Goal: Task Accomplishment & Management: Complete application form

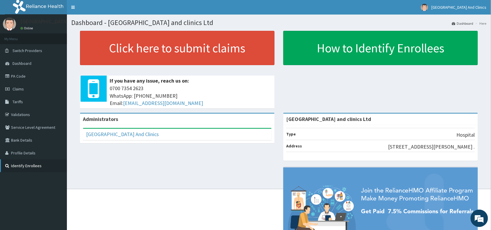
click at [30, 167] on link "Identify Enrollees" at bounding box center [33, 165] width 67 height 13
click at [18, 76] on link "PA Code" at bounding box center [33, 76] width 67 height 13
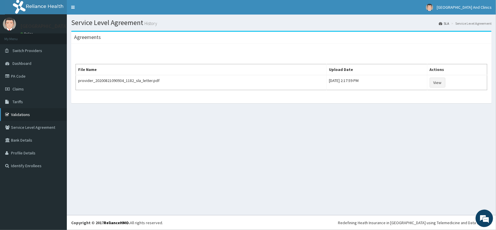
click at [22, 115] on link "Validations" at bounding box center [33, 114] width 67 height 13
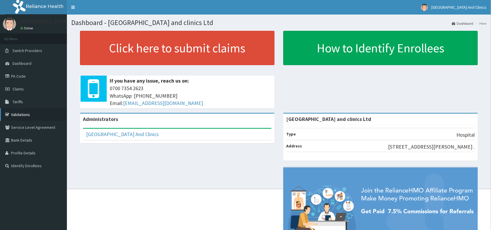
click at [17, 117] on link "Validations" at bounding box center [33, 114] width 67 height 13
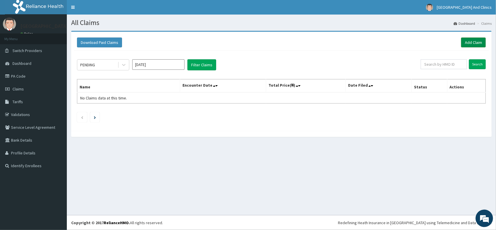
click at [479, 42] on link "Add Claim" at bounding box center [473, 42] width 25 height 10
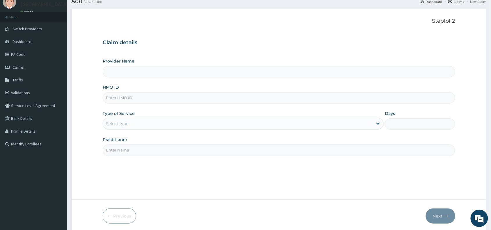
scroll to position [44, 0]
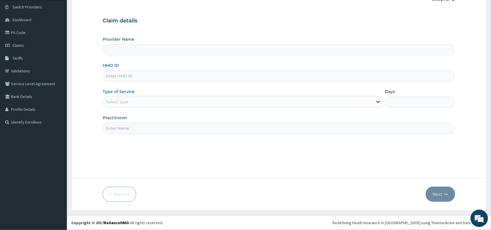
type input "[GEOGRAPHIC_DATA] and clinics Ltd"
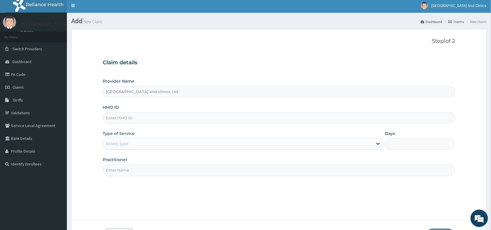
scroll to position [0, 0]
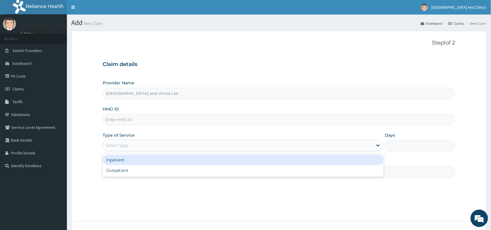
click at [148, 145] on div "Select type" at bounding box center [238, 145] width 270 height 9
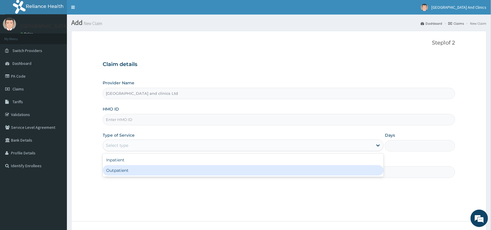
click at [138, 169] on div "Outpatient" at bounding box center [243, 170] width 281 height 10
type input "1"
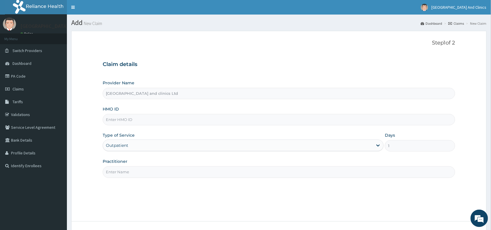
click at [151, 95] on input "United Heart Hospital and clinics Ltd" at bounding box center [279, 93] width 352 height 11
click at [131, 119] on input "HMO ID" at bounding box center [279, 119] width 352 height 11
type input "IOB/10014/A"
click at [138, 144] on div "Outpatient" at bounding box center [238, 145] width 270 height 9
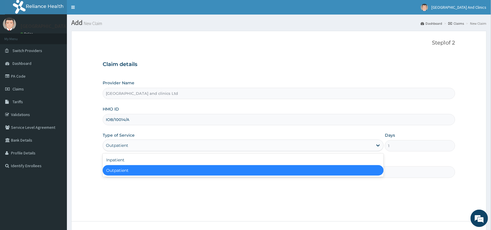
click at [146, 169] on div "Outpatient" at bounding box center [243, 170] width 281 height 10
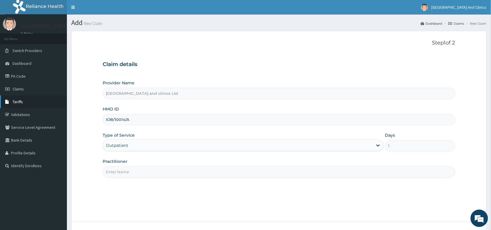
click at [12, 100] on span "Tariffs" at bounding box center [17, 101] width 10 height 5
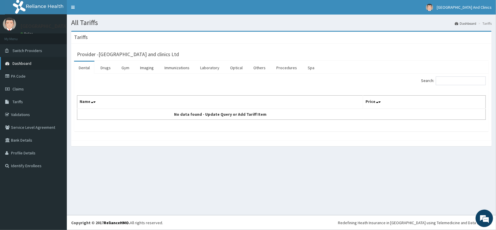
click at [18, 65] on span "Dashboard" at bounding box center [21, 63] width 19 height 5
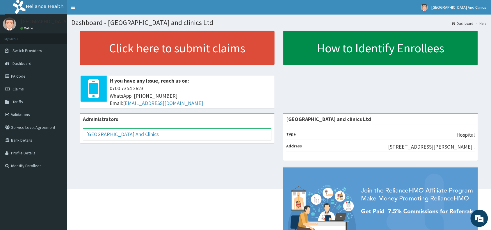
click at [339, 52] on link "How to Identify Enrollees" at bounding box center [380, 48] width 194 height 34
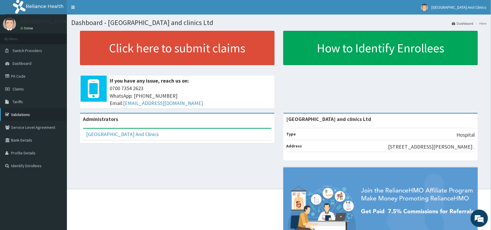
click at [26, 115] on link "Validations" at bounding box center [33, 114] width 67 height 13
